Goal: Find specific page/section: Find specific page/section

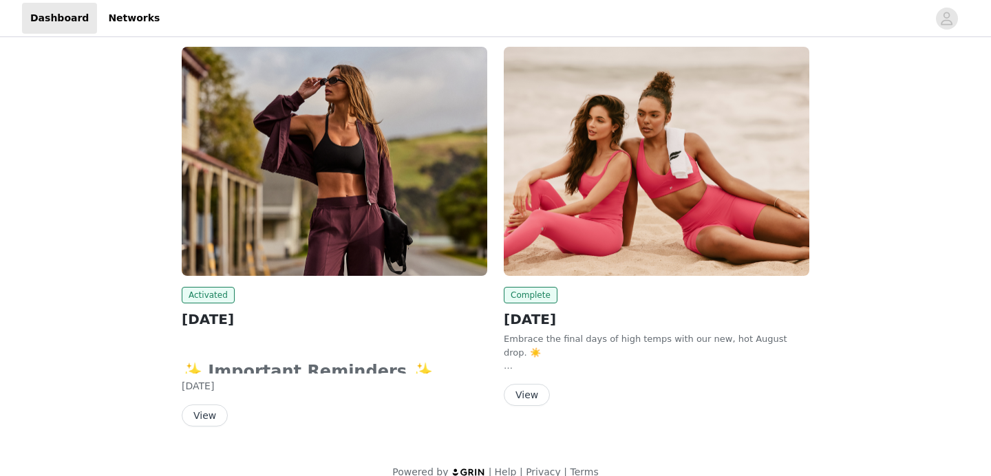
scroll to position [95, 0]
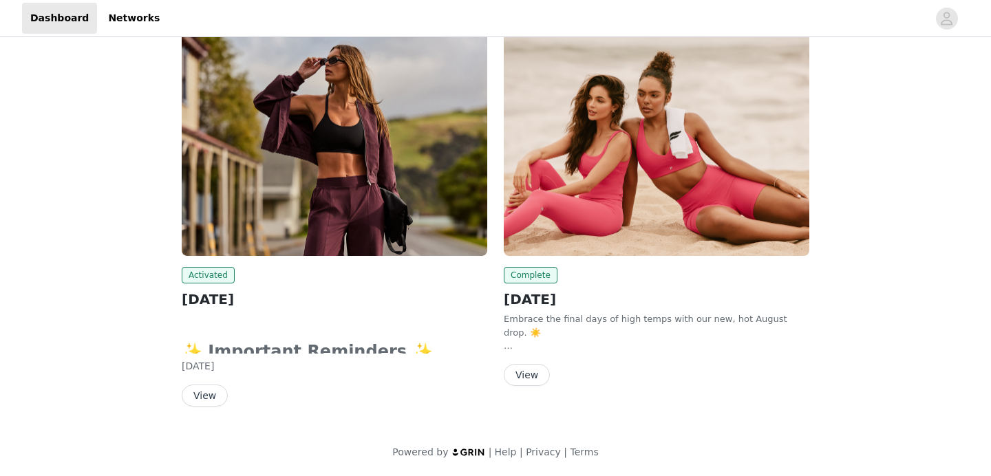
click at [529, 371] on button "View" at bounding box center [527, 375] width 46 height 22
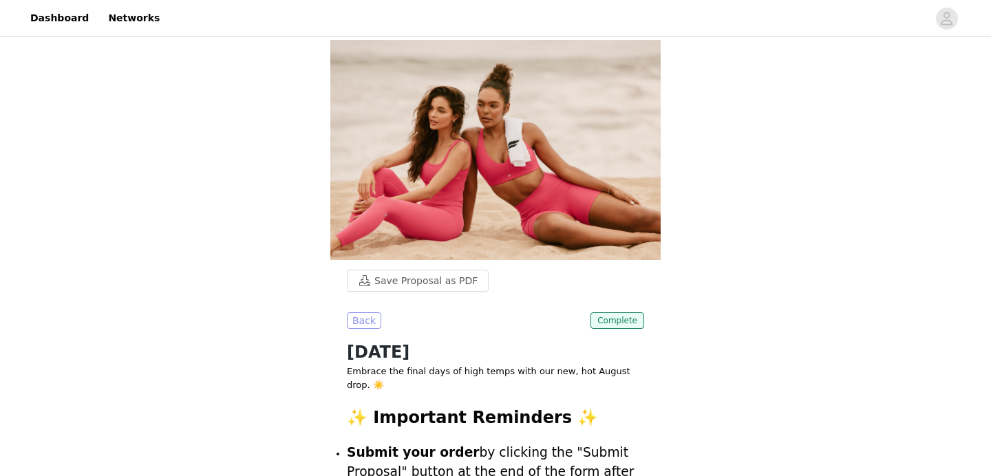
click at [368, 319] on button "Back" at bounding box center [364, 321] width 34 height 17
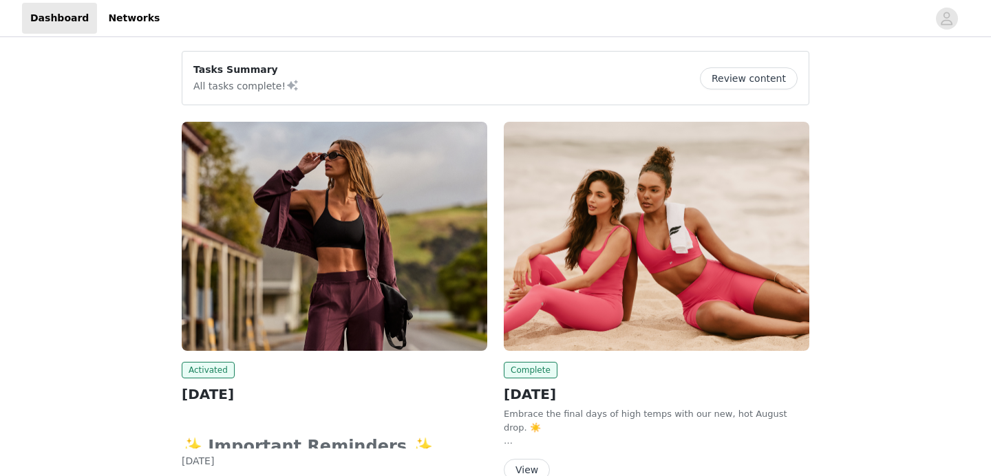
click at [384, 329] on img at bounding box center [335, 236] width 306 height 229
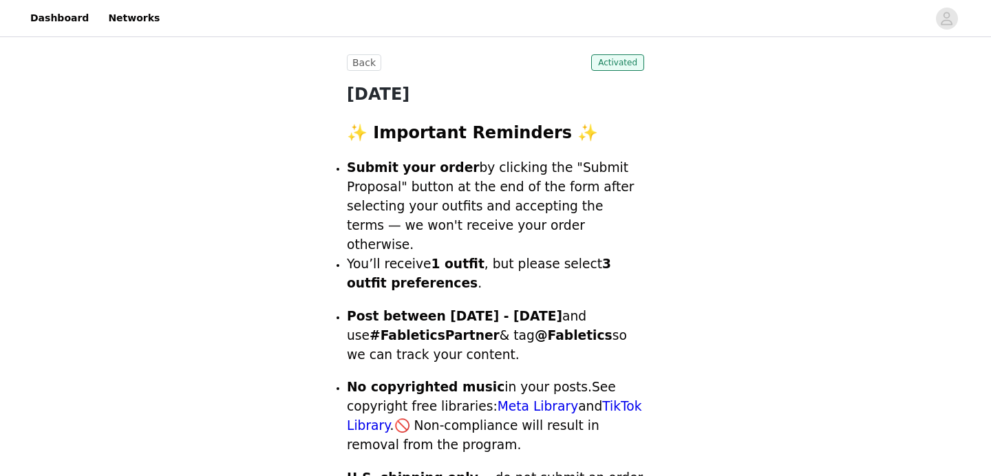
scroll to position [39, 0]
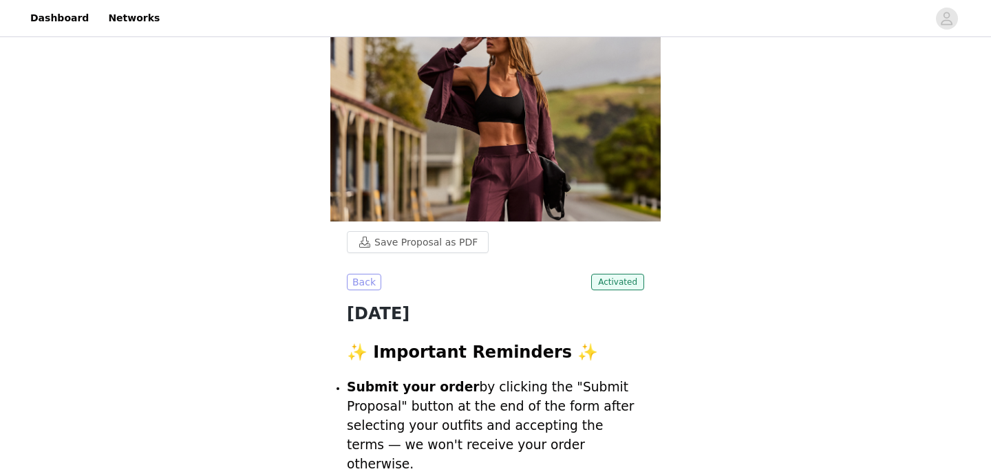
click at [352, 282] on button "Back" at bounding box center [364, 282] width 34 height 17
